Goal: Find specific page/section: Find specific page/section

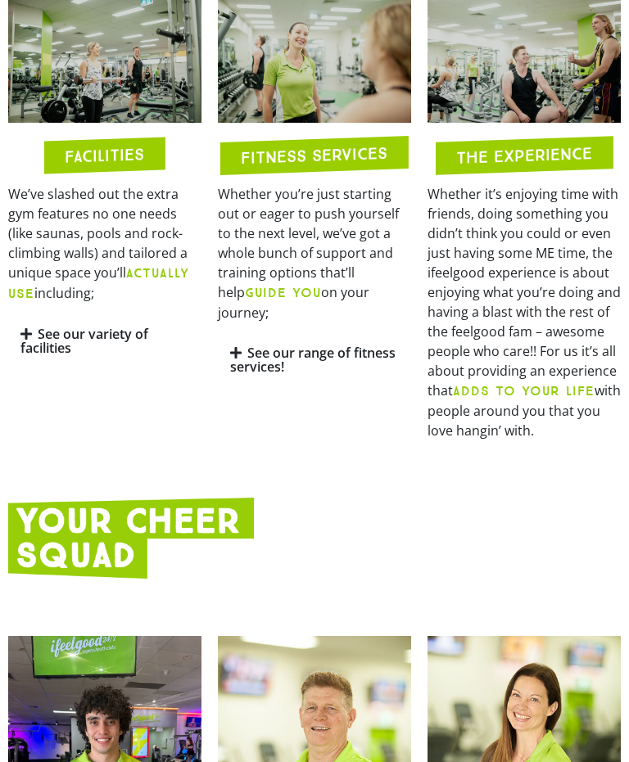
scroll to position [1016, 0]
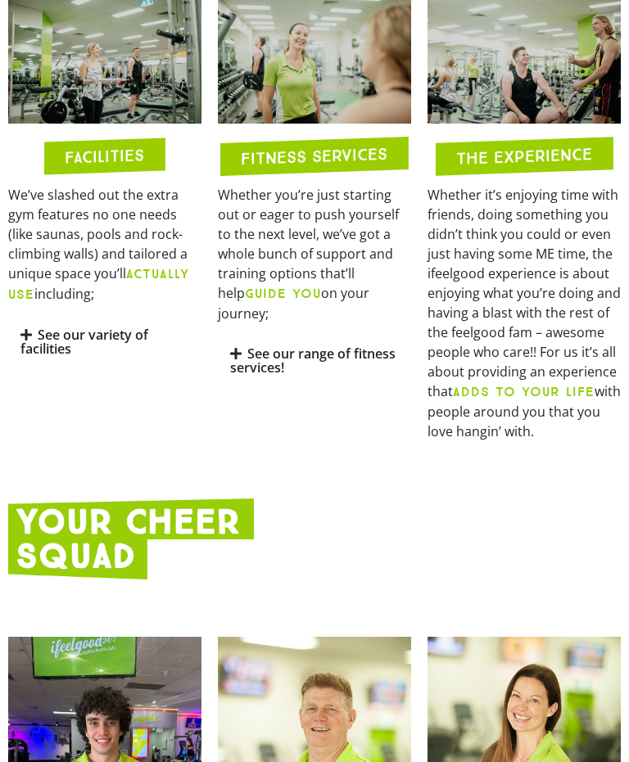
click at [265, 377] on link "See our range of fitness services!" at bounding box center [312, 362] width 165 height 32
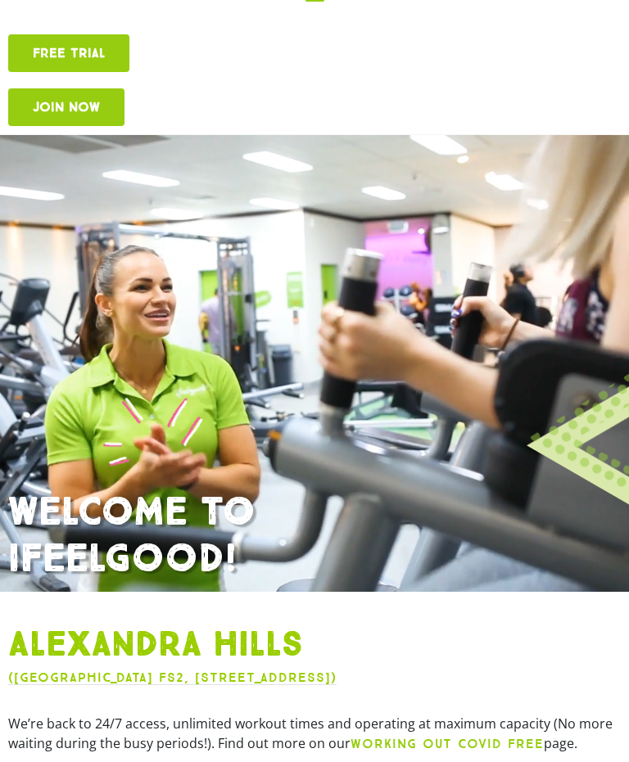
scroll to position [0, 0]
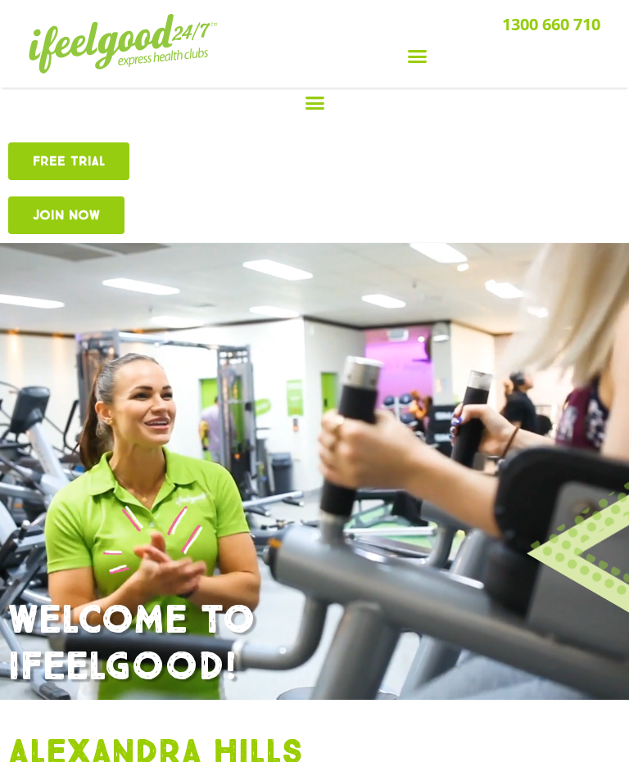
click at [419, 47] on icon "Menu Toggle" at bounding box center [417, 56] width 20 height 20
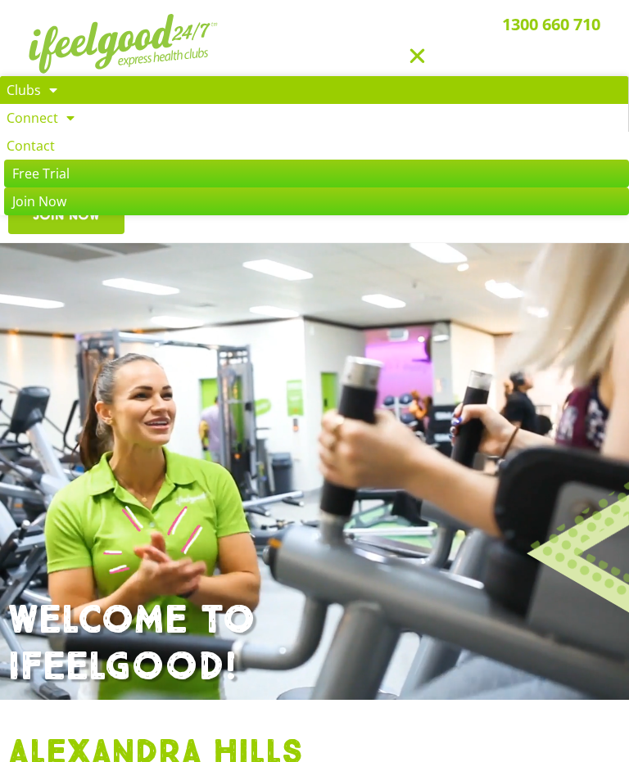
click at [50, 89] on span at bounding box center [49, 89] width 16 height 29
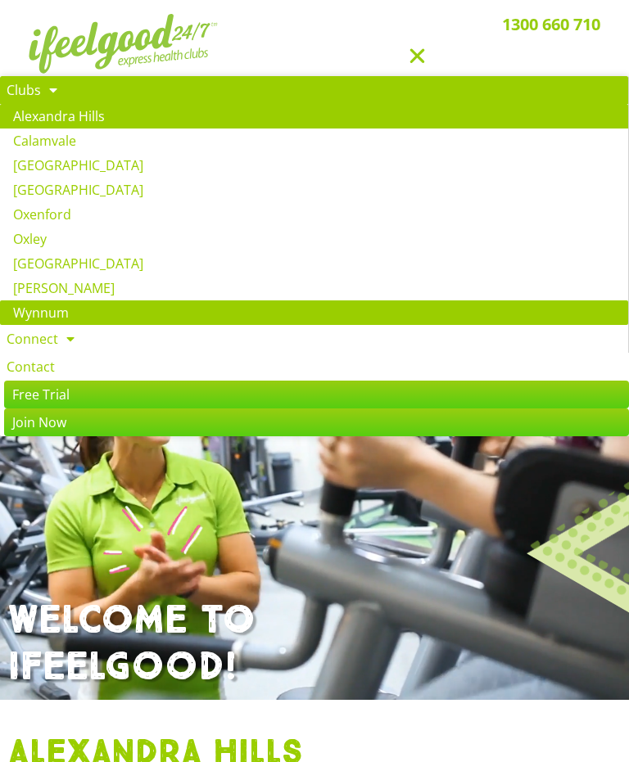
click at [37, 311] on link "Wynnum" at bounding box center [314, 312] width 628 height 25
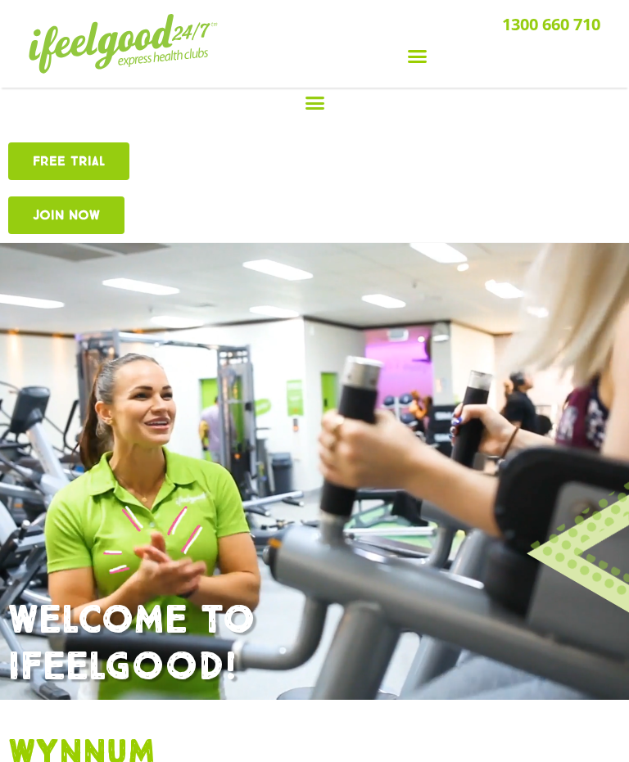
click at [421, 49] on icon "Menu Toggle" at bounding box center [417, 56] width 20 height 20
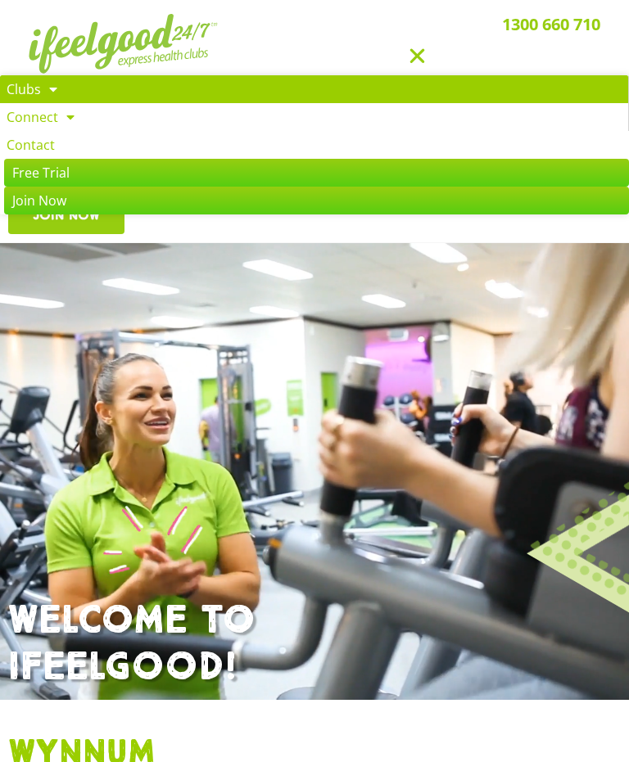
click at [47, 88] on span at bounding box center [49, 89] width 16 height 29
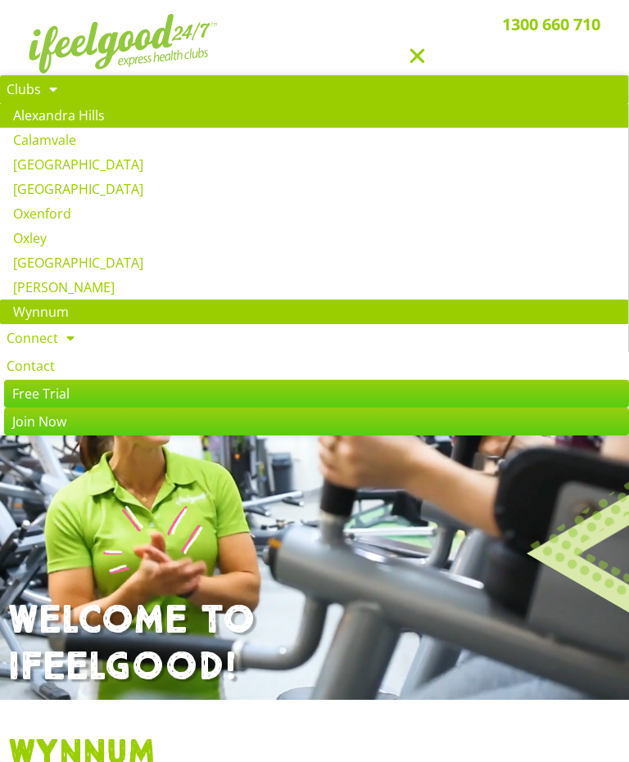
click at [53, 113] on link "Alexandra Hills" at bounding box center [314, 115] width 628 height 25
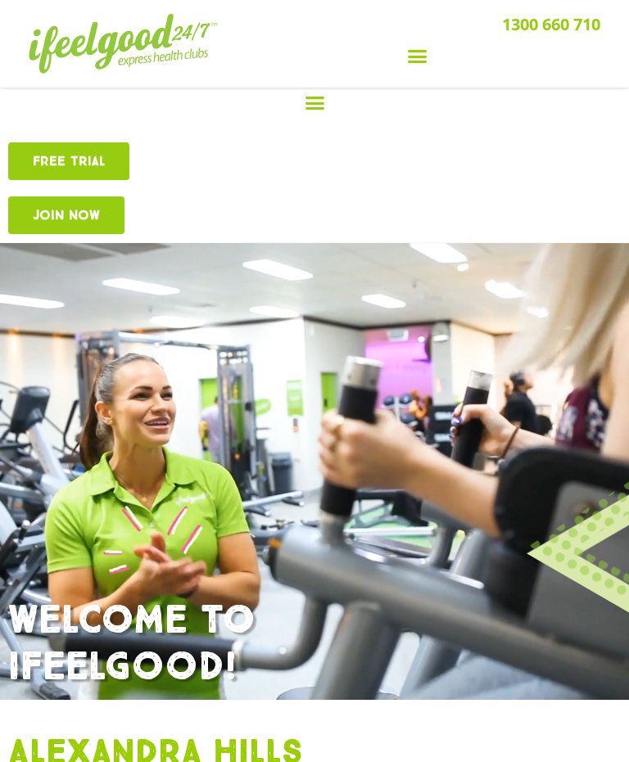
click at [413, 47] on icon "Menu Toggle" at bounding box center [417, 56] width 20 height 20
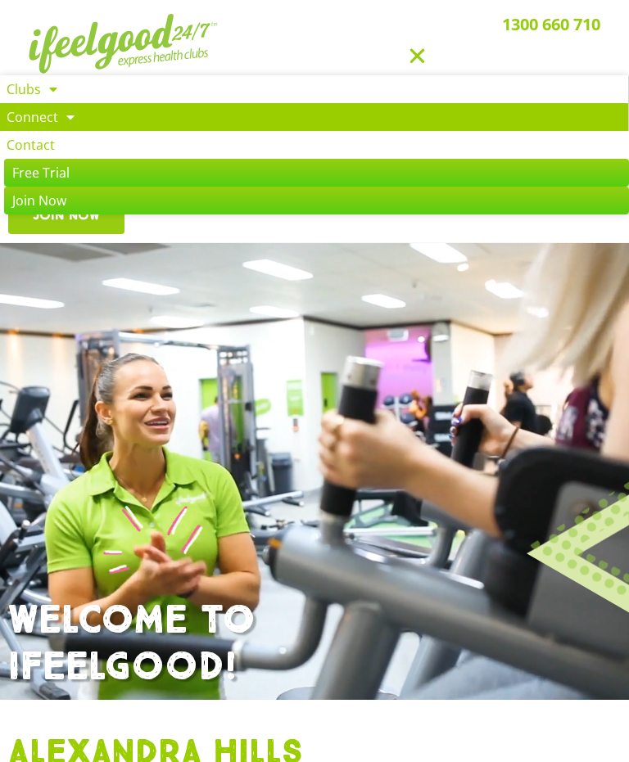
click at [54, 120] on link "Connect" at bounding box center [314, 117] width 628 height 28
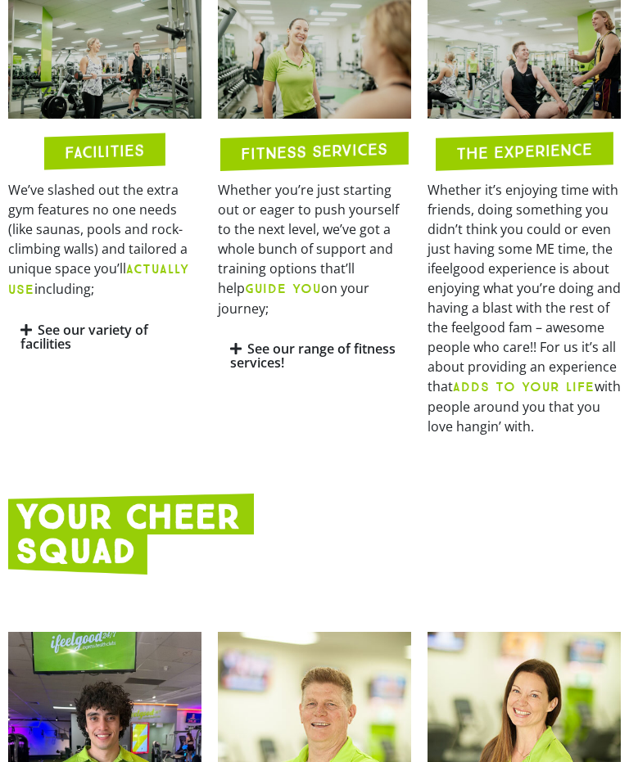
scroll to position [1023, 0]
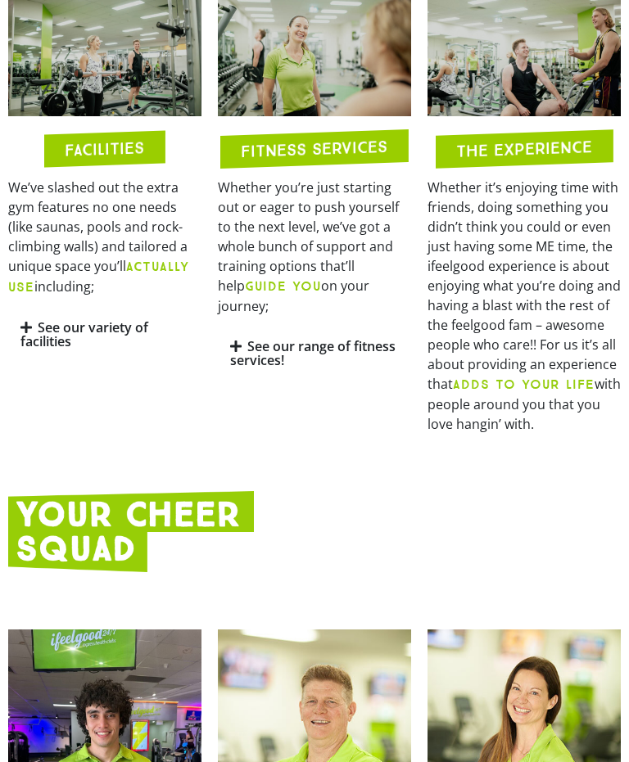
click at [526, 393] on strong "ADDS TO YOUR LIFE" at bounding box center [524, 385] width 142 height 16
click at [509, 392] on strong "ADDS TO YOUR LIFE" at bounding box center [524, 385] width 142 height 16
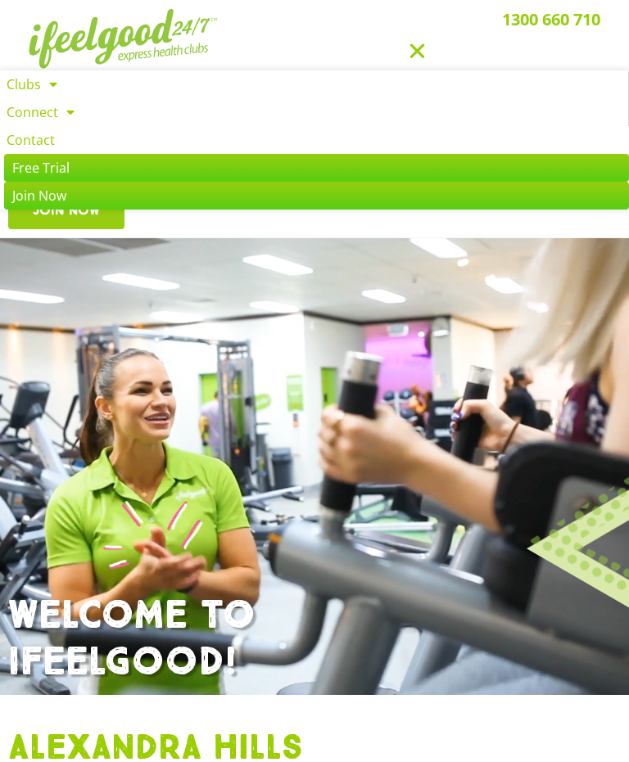
scroll to position [0, 0]
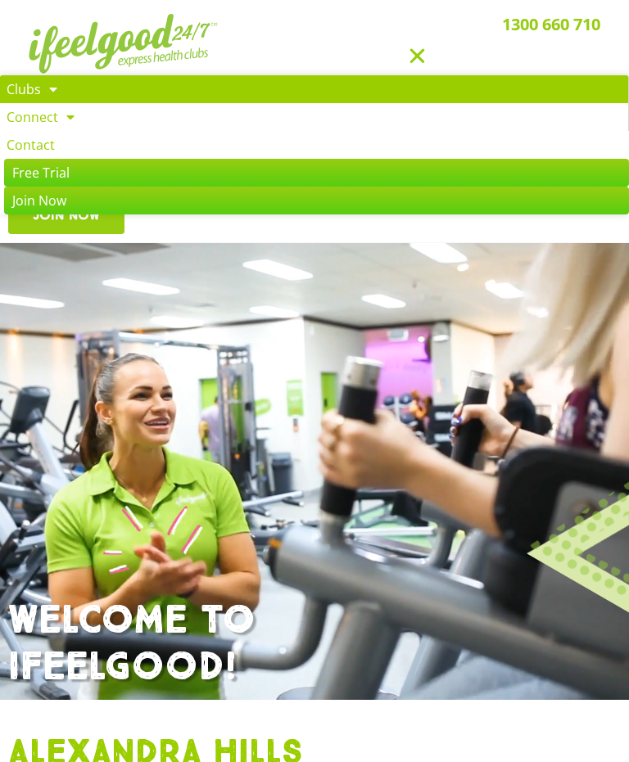
click at [46, 93] on span at bounding box center [49, 89] width 16 height 29
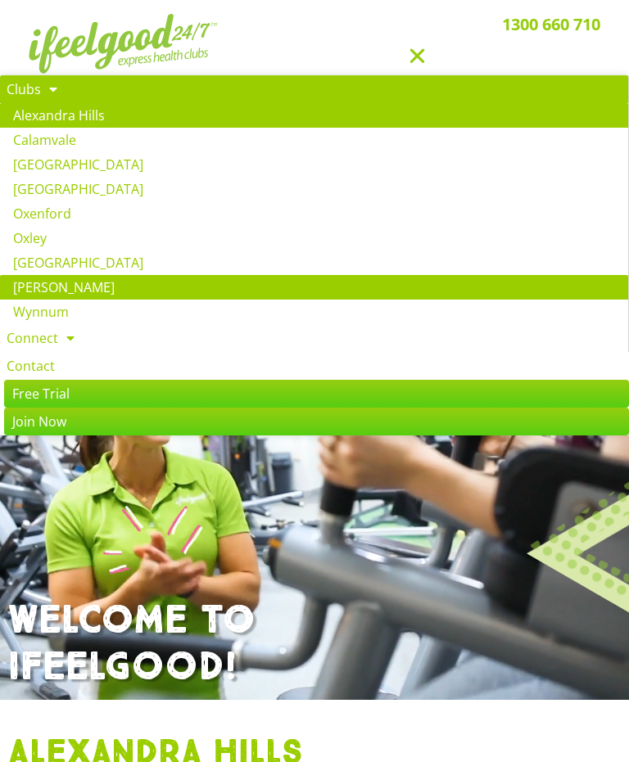
click at [39, 286] on link "[PERSON_NAME]" at bounding box center [314, 287] width 628 height 25
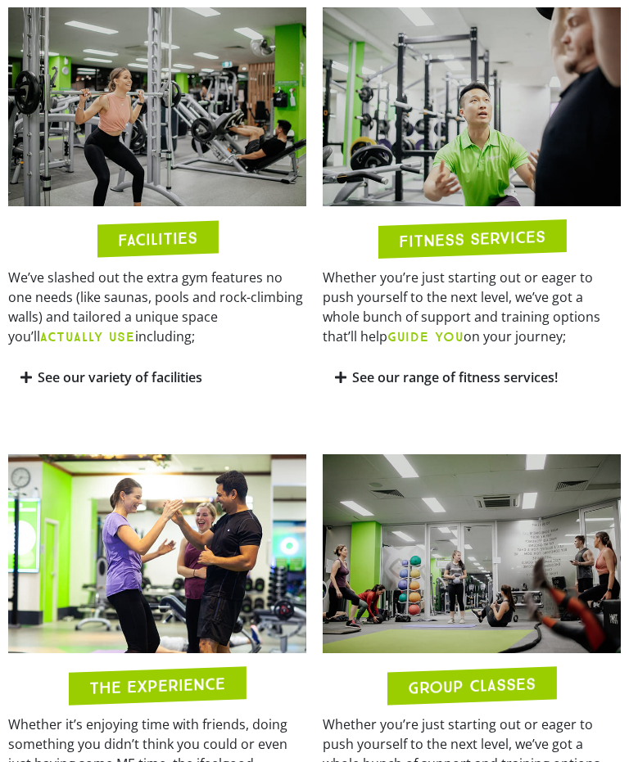
scroll to position [1005, 0]
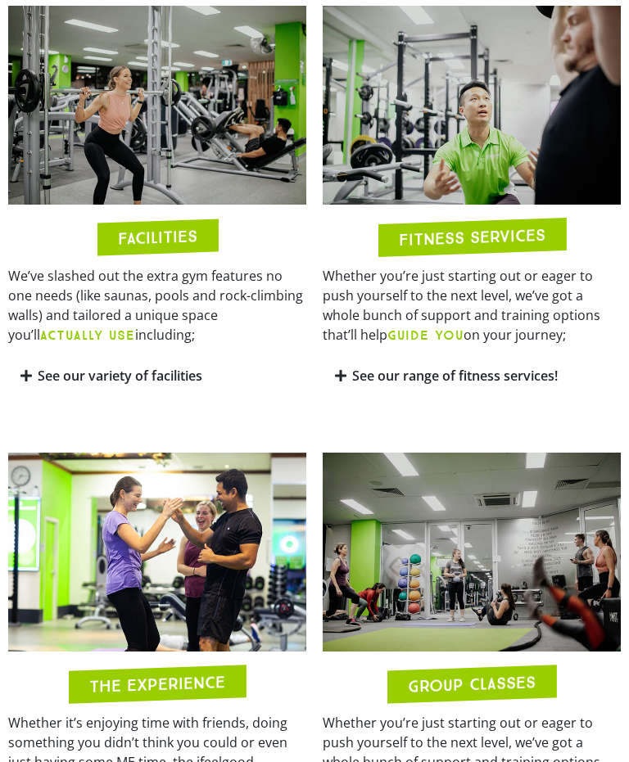
click at [369, 385] on link "See our range of fitness services!" at bounding box center [455, 376] width 206 height 18
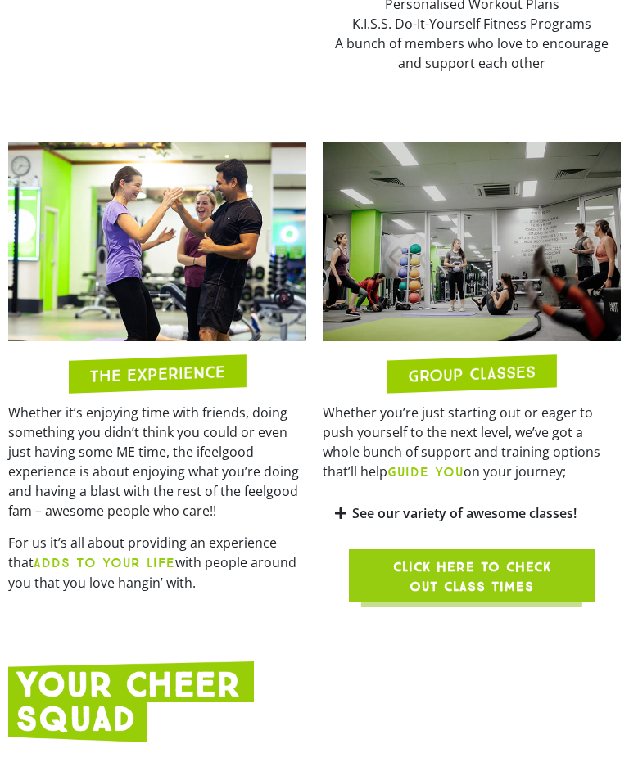
scroll to position [1497, 0]
click at [433, 597] on span "Click here to check out class times" at bounding box center [471, 577] width 167 height 39
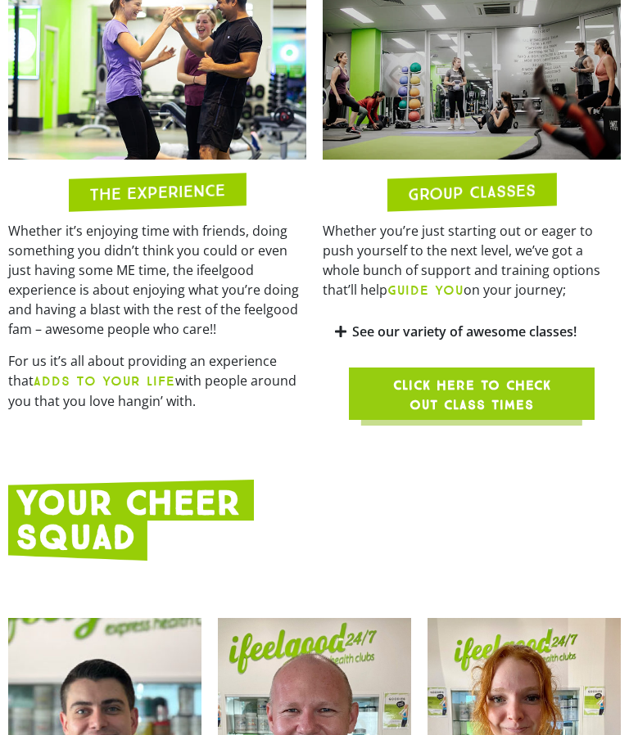
scroll to position [1663, 0]
click at [433, 415] on span "Click here to check out class times" at bounding box center [471, 395] width 167 height 39
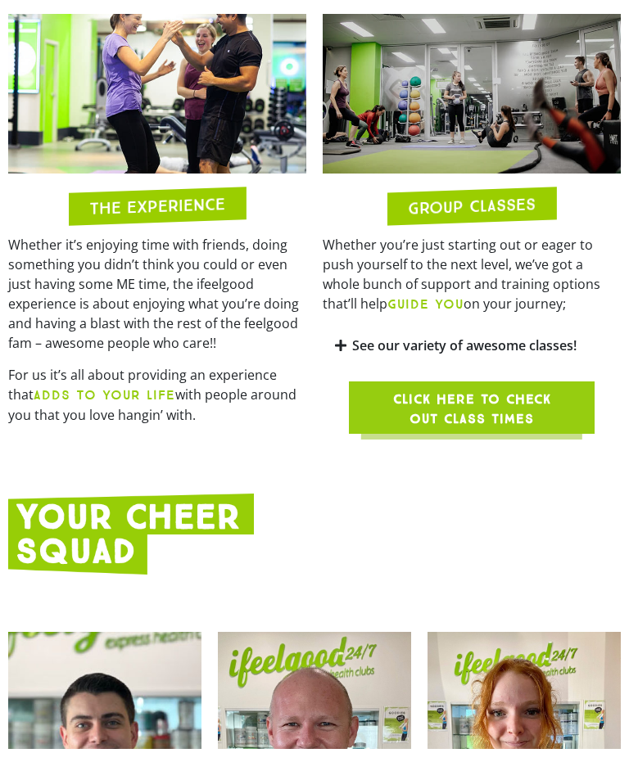
scroll to position [1699, 0]
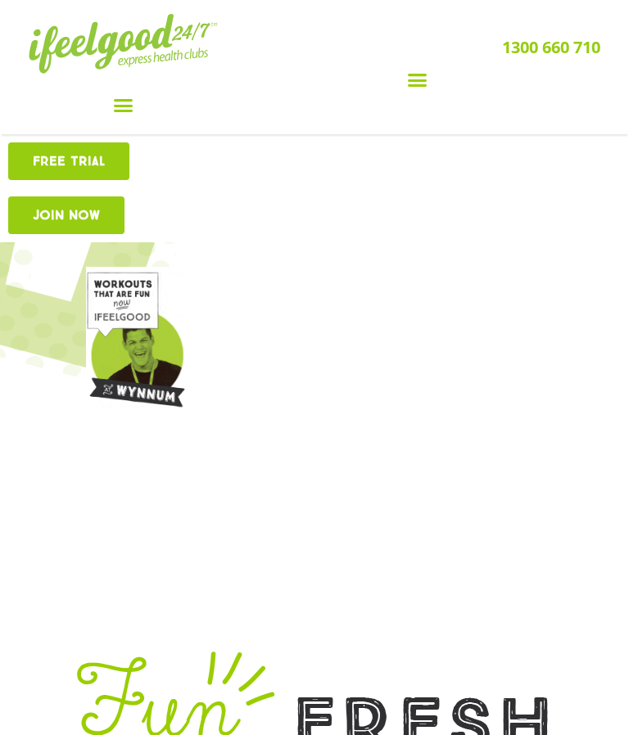
click at [425, 75] on icon "Menu Toggle" at bounding box center [417, 80] width 20 height 20
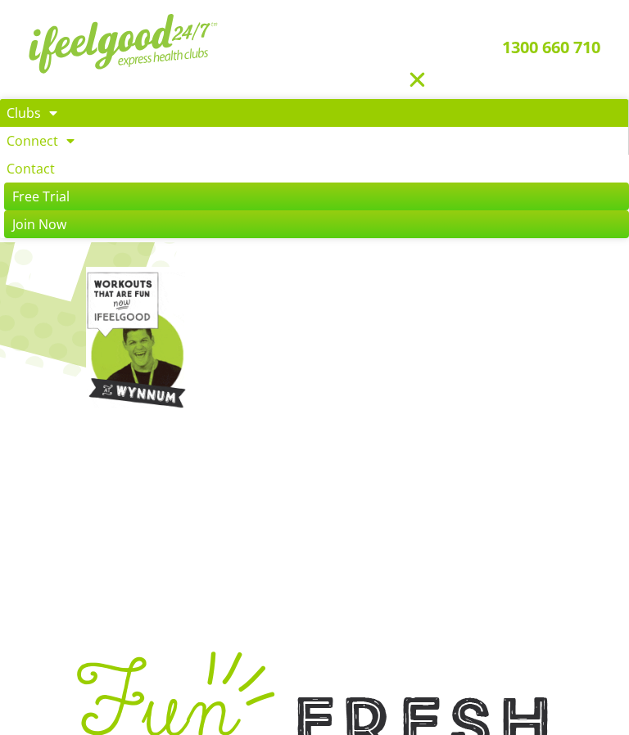
click at [30, 114] on link "Clubs" at bounding box center [314, 113] width 628 height 28
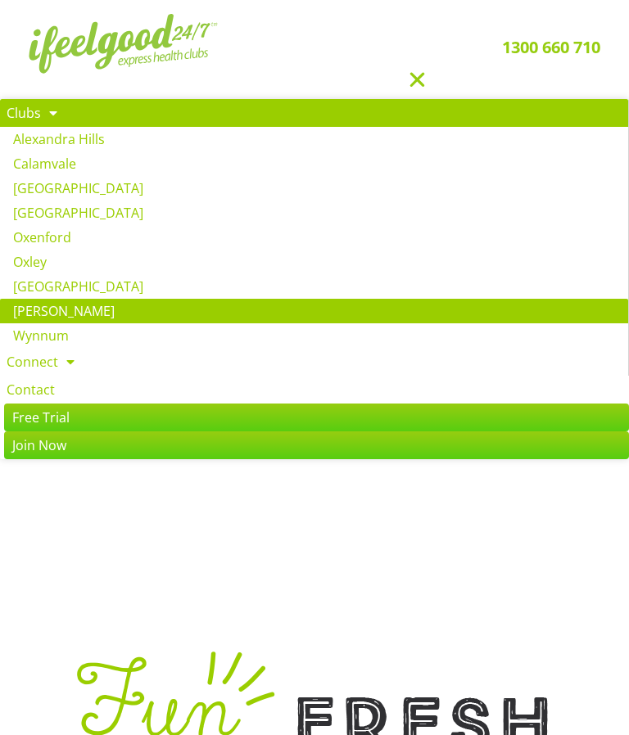
click at [29, 306] on link "[PERSON_NAME]" at bounding box center [314, 311] width 628 height 25
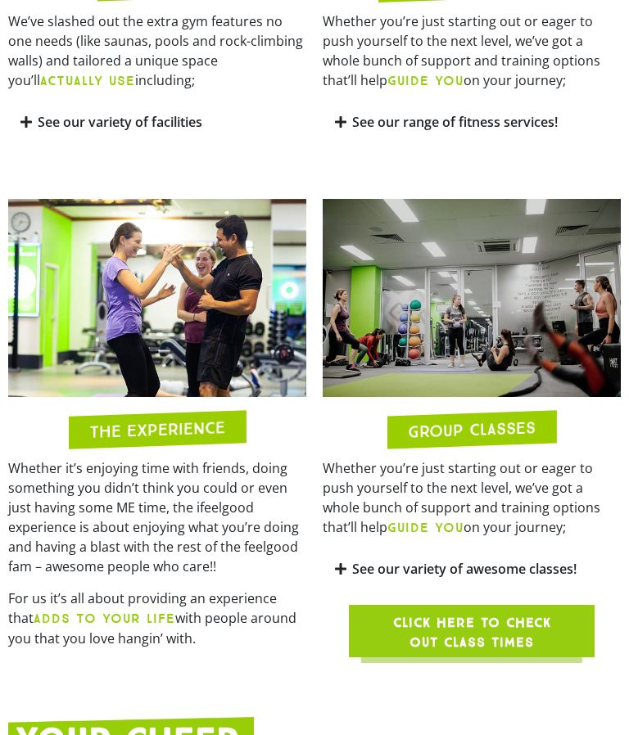
scroll to position [1259, 0]
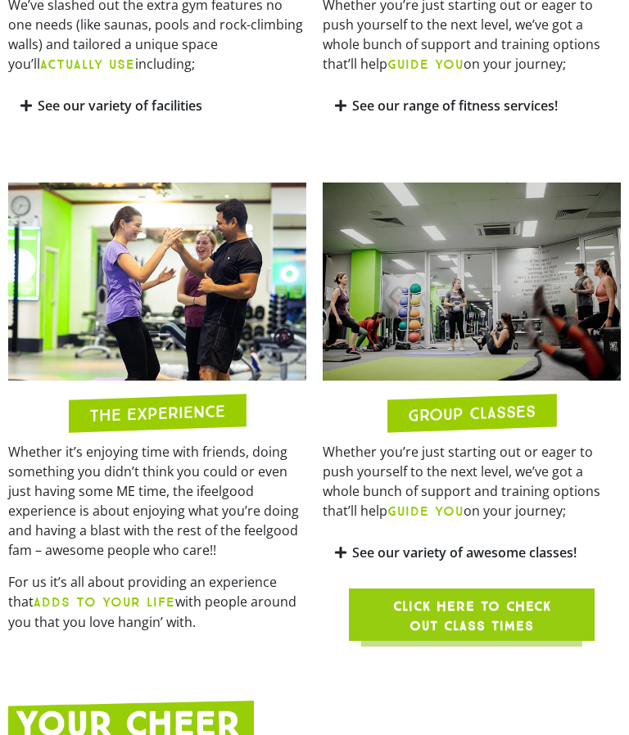
click at [421, 637] on span "Click here to check out class times" at bounding box center [471, 617] width 167 height 39
